Goal: Information Seeking & Learning: Learn about a topic

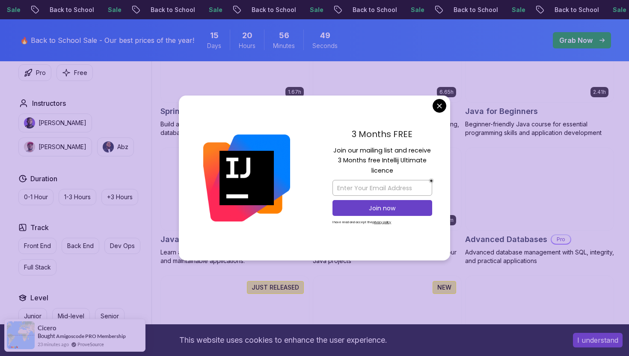
scroll to position [459, 0]
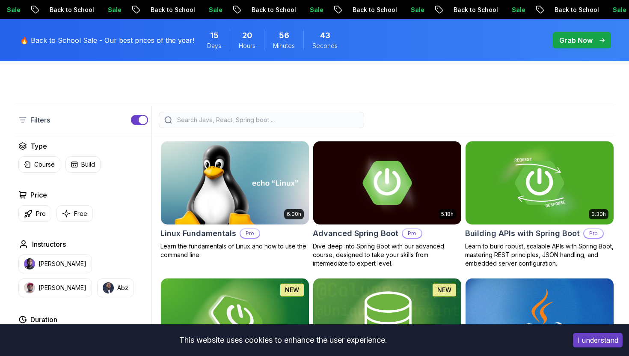
scroll to position [179, 0]
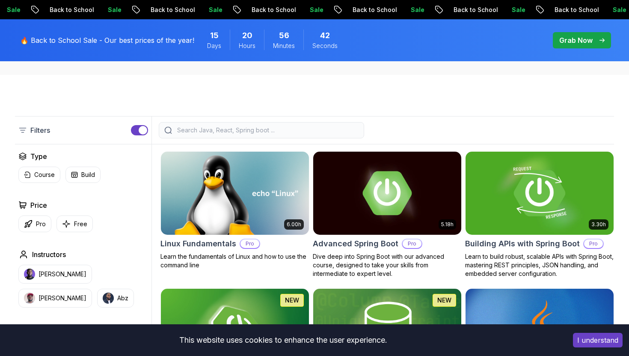
click at [509, 247] on h2 "Building APIs with Spring Boot" at bounding box center [522, 244] width 115 height 12
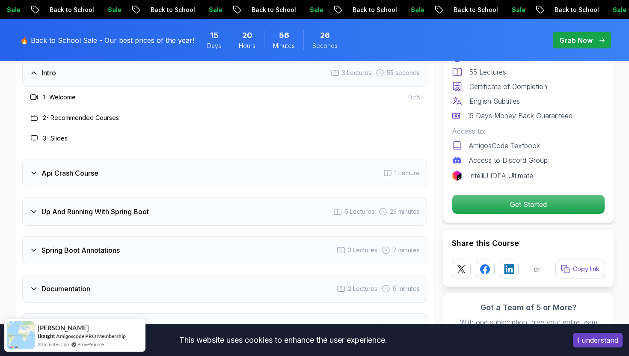
scroll to position [1432, 0]
click at [274, 172] on div "Api Crash Course 1 Lecture" at bounding box center [224, 172] width 405 height 28
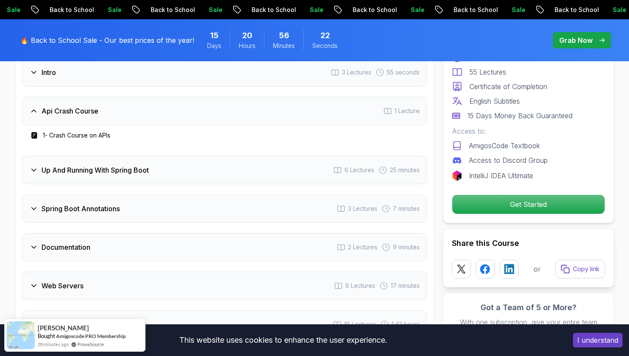
click at [99, 131] on h3 "1 - Crash Course on APIs" at bounding box center [77, 135] width 68 height 9
click at [66, 130] on div "1 - Crash Course on APIs" at bounding box center [69, 135] width 81 height 10
click at [36, 132] on rect at bounding box center [34, 135] width 6 height 6
click at [69, 131] on h3 "1 - Crash Course on APIs" at bounding box center [77, 135] width 68 height 9
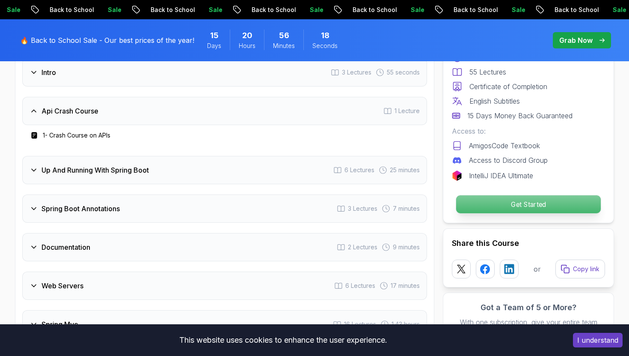
click at [470, 200] on p "Get Started" at bounding box center [528, 204] width 145 height 18
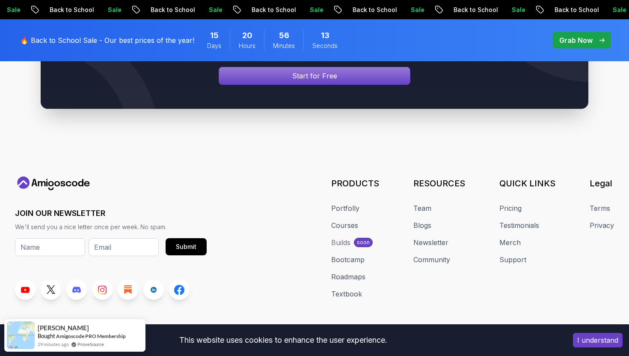
scroll to position [3614, 0]
